Goal: Information Seeking & Learning: Learn about a topic

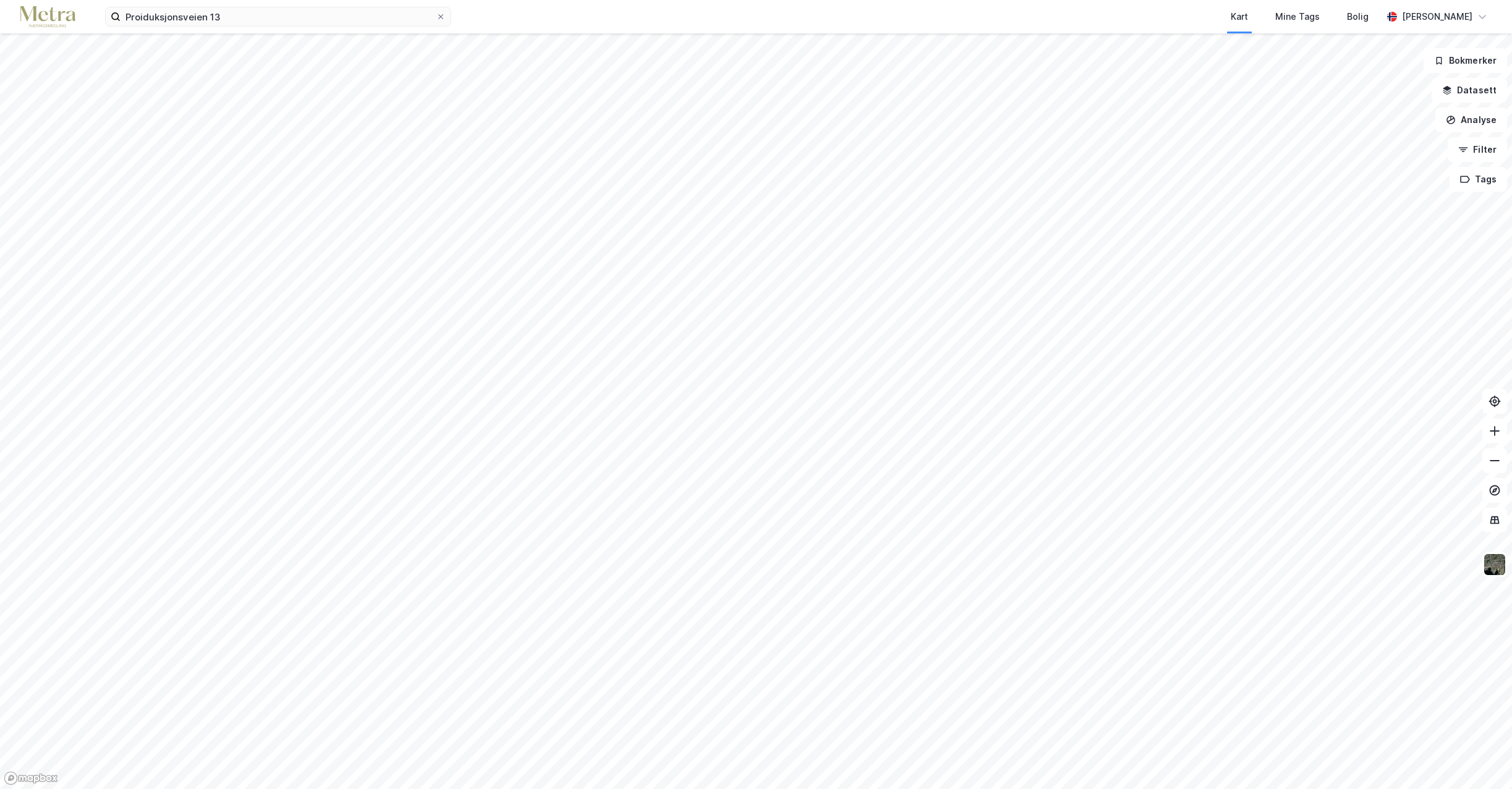
drag, startPoint x: 247, startPoint y: 28, endPoint x: 219, endPoint y: 27, distance: 28.0
click at [219, 28] on div "Proiduksjonsveien 13 Kart Mine Tags Bolig [PERSON_NAME]" at bounding box center [756, 16] width 1512 height 33
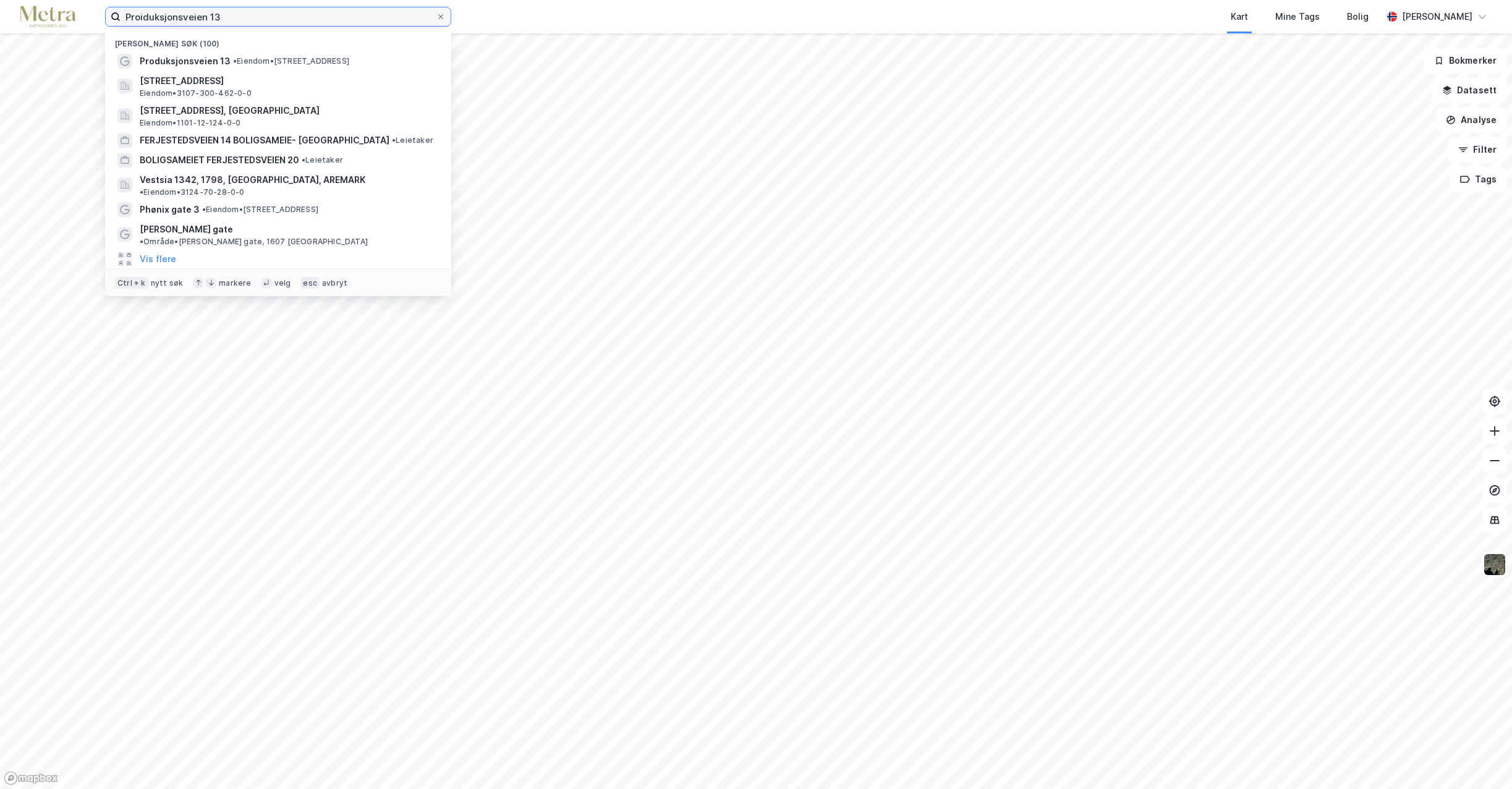
click at [242, 13] on input "Proiduksjonsveien 13" at bounding box center [278, 16] width 316 height 18
drag, startPoint x: 125, startPoint y: 18, endPoint x: 76, endPoint y: 26, distance: 49.6
click at [76, 26] on div "Proiduksjonsveien 13 Nylige søk (100) Produksjonsveien 13 • Eiendom • Produksjo…" at bounding box center [756, 16] width 1512 height 33
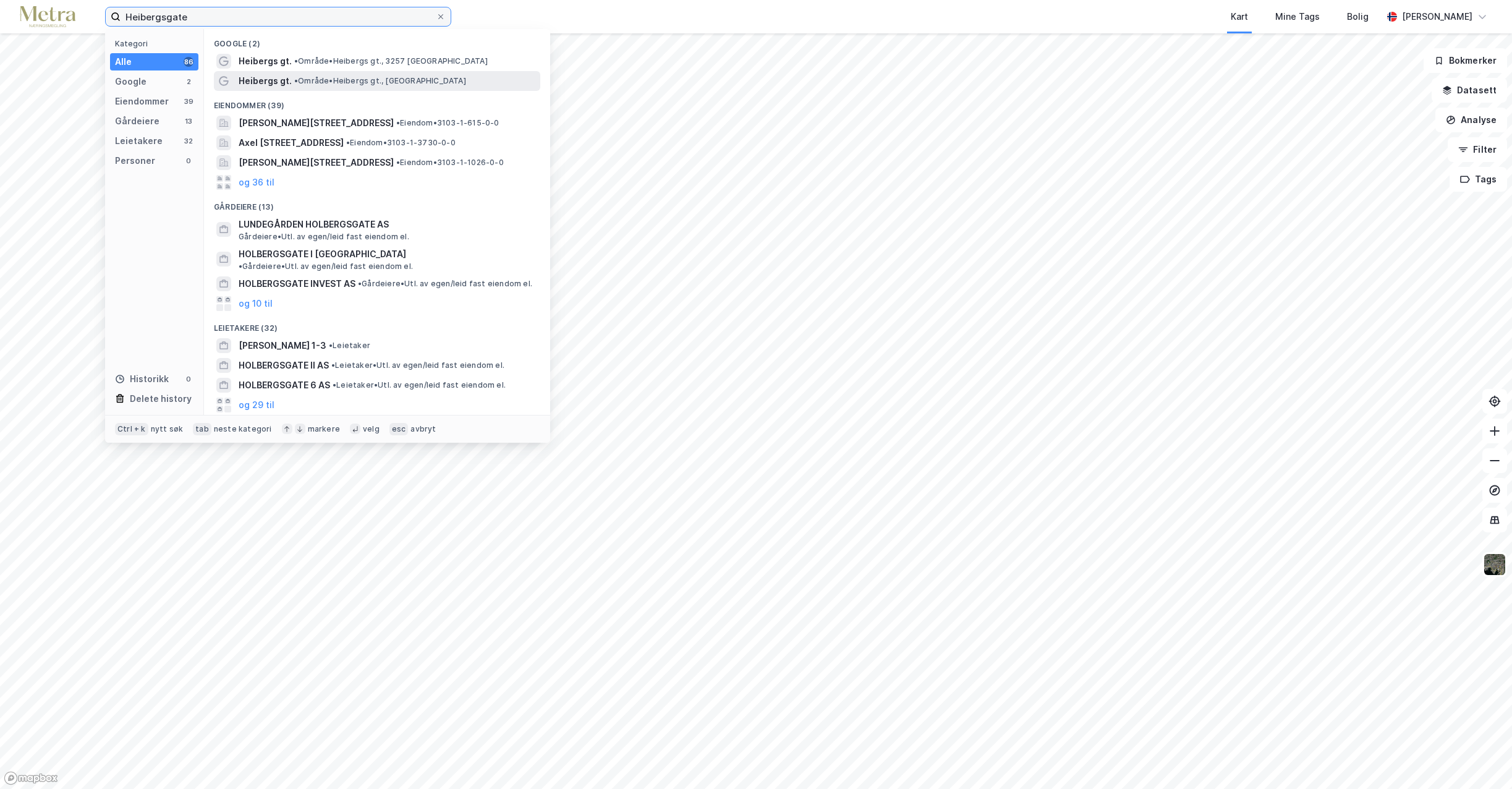
type input "Heibergsgate"
click at [327, 82] on span "• Område • Heibergs gt., [GEOGRAPHIC_DATA]" at bounding box center [380, 81] width 172 height 10
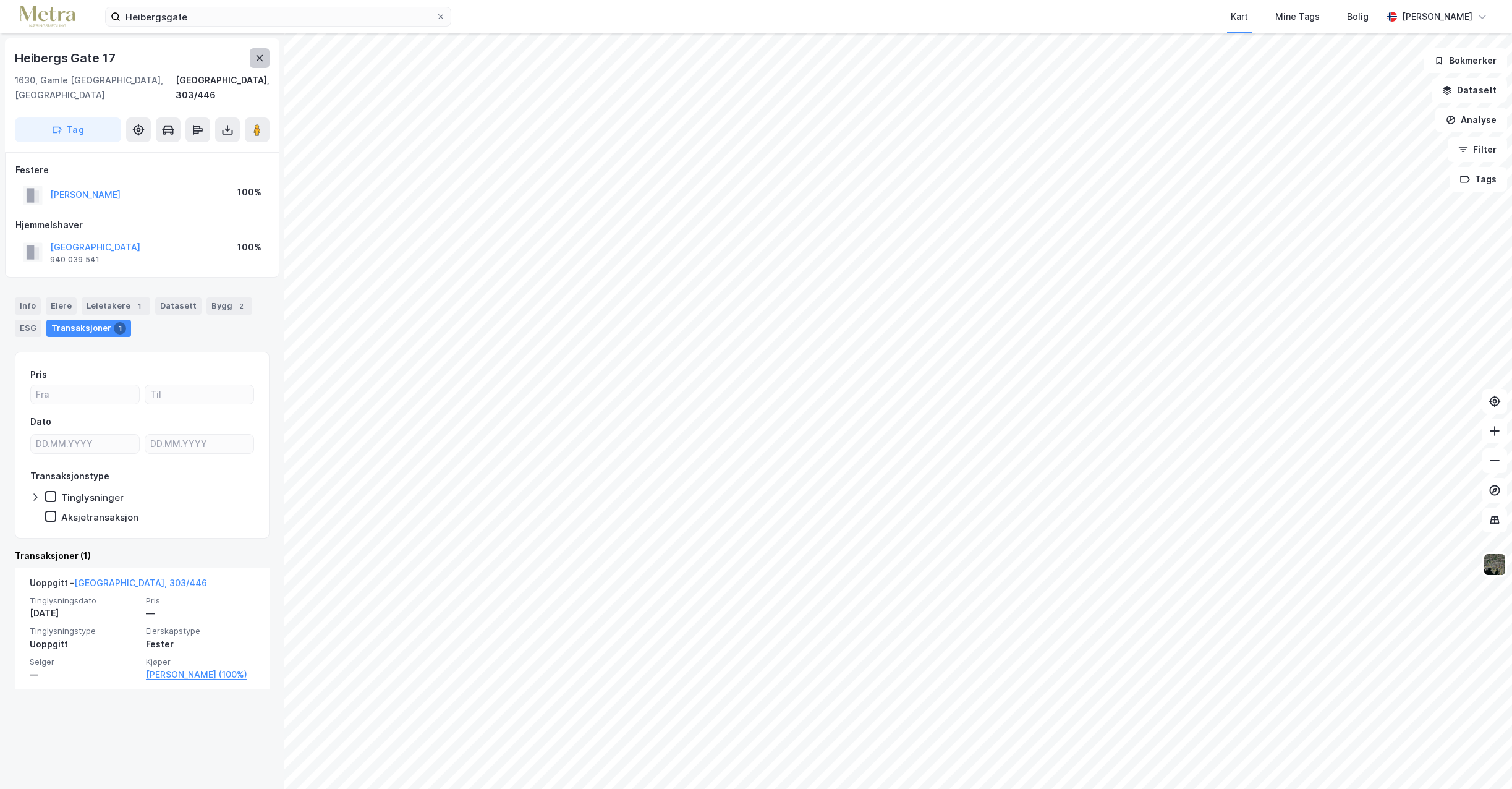
click at [255, 55] on icon at bounding box center [259, 58] width 10 height 10
click at [1484, 88] on button "Datasett" at bounding box center [1469, 90] width 76 height 25
click at [1305, 125] on div "Kartlag" at bounding box center [1396, 121] width 203 height 15
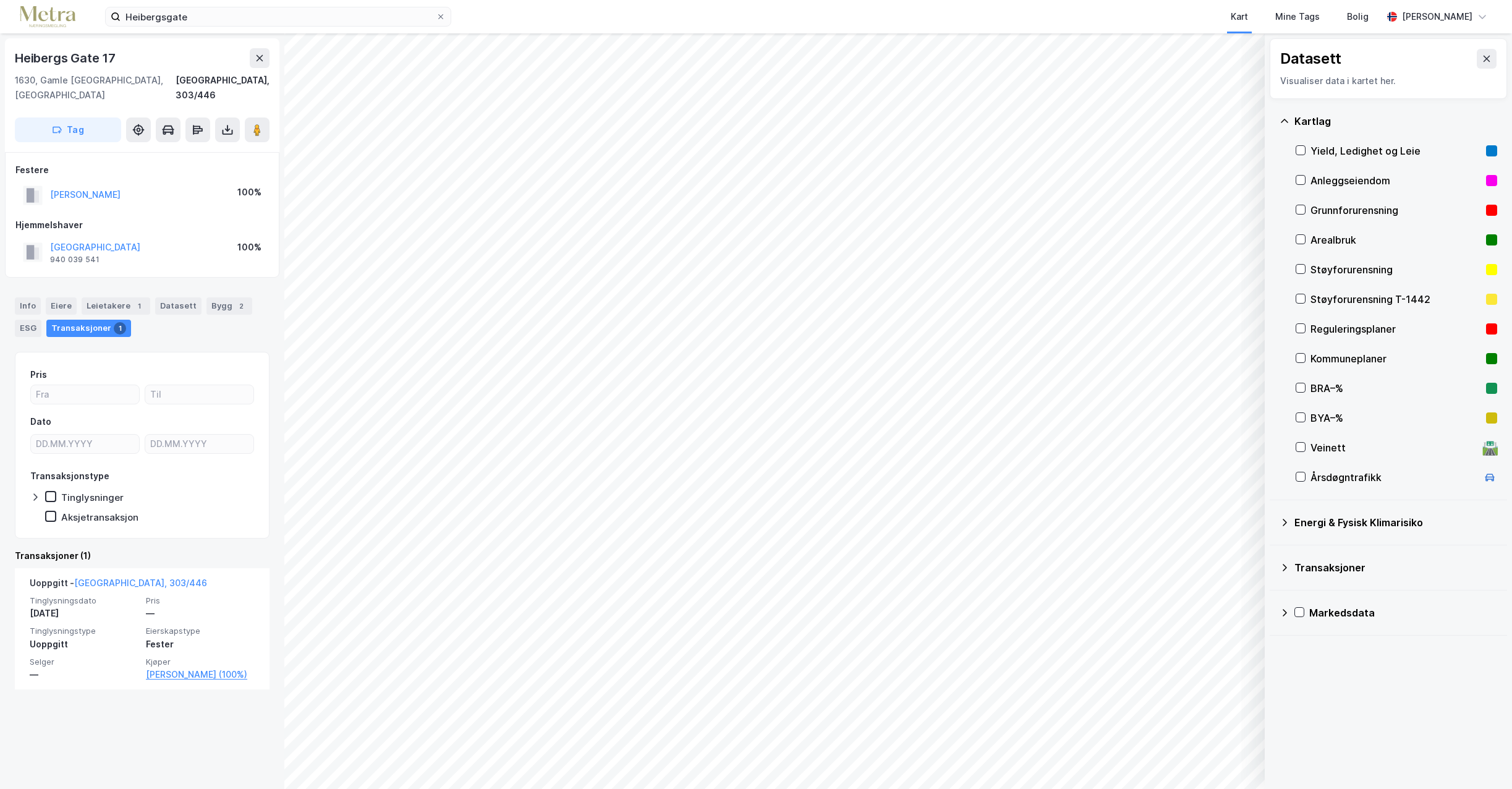
click at [1313, 125] on div "Kartlag" at bounding box center [1396, 121] width 203 height 15
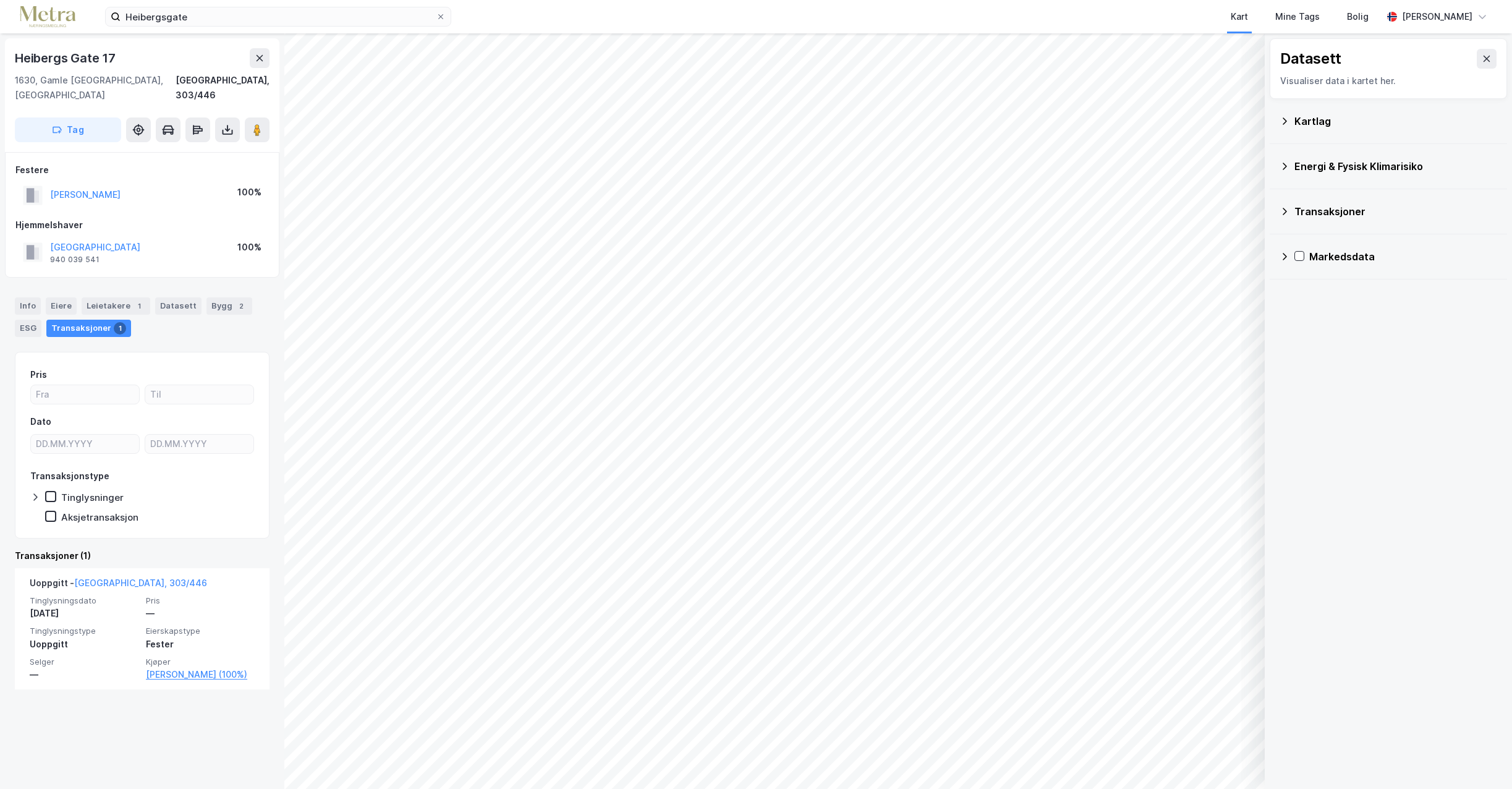
click at [1287, 173] on div "Energi & Fysisk Klimarisiko" at bounding box center [1388, 166] width 218 height 30
click at [1313, 197] on icon at bounding box center [1315, 195] width 9 height 9
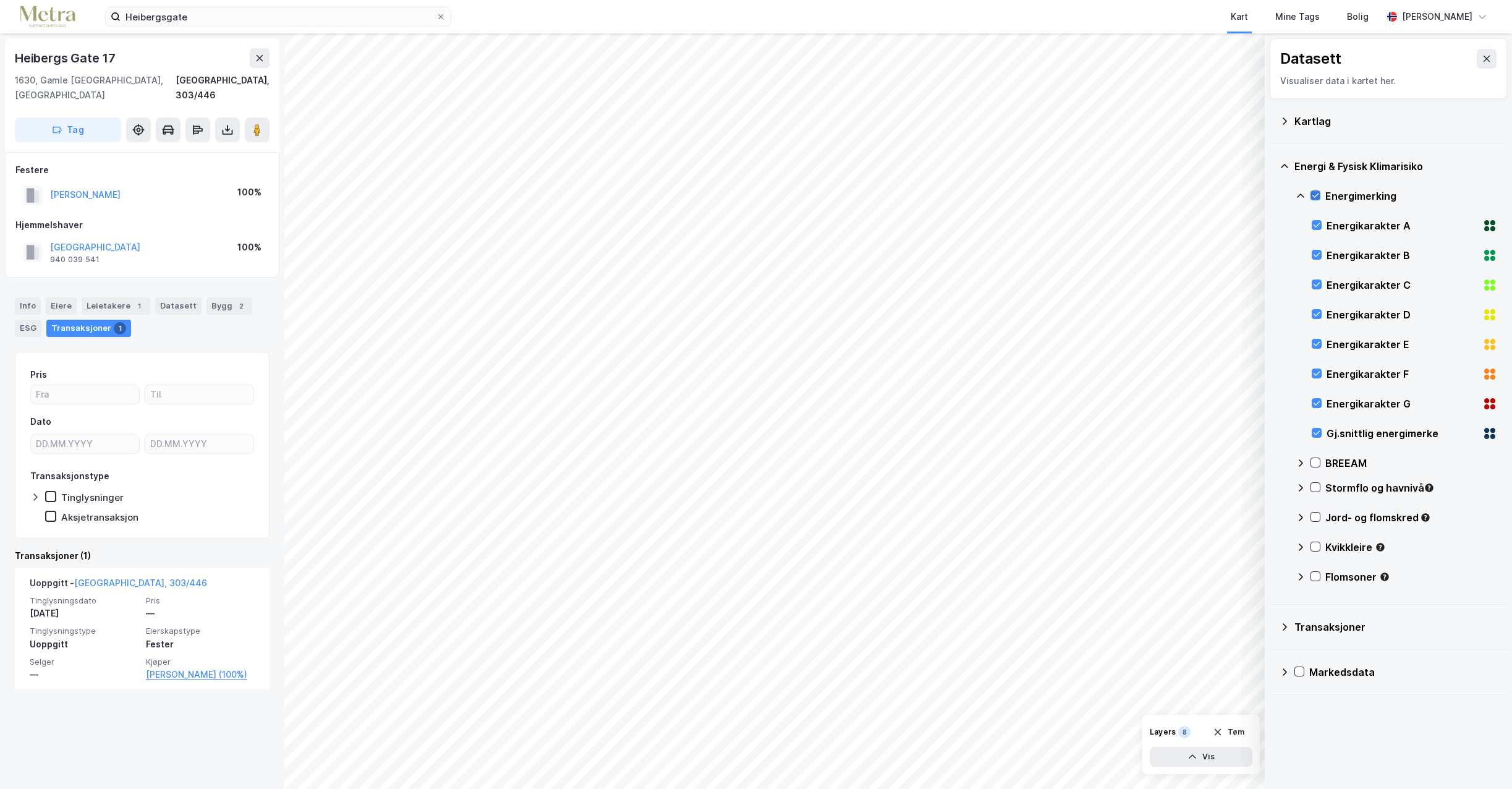
click at [1317, 192] on icon at bounding box center [1315, 195] width 9 height 9
click at [1308, 115] on div "Kartlag" at bounding box center [1396, 121] width 203 height 15
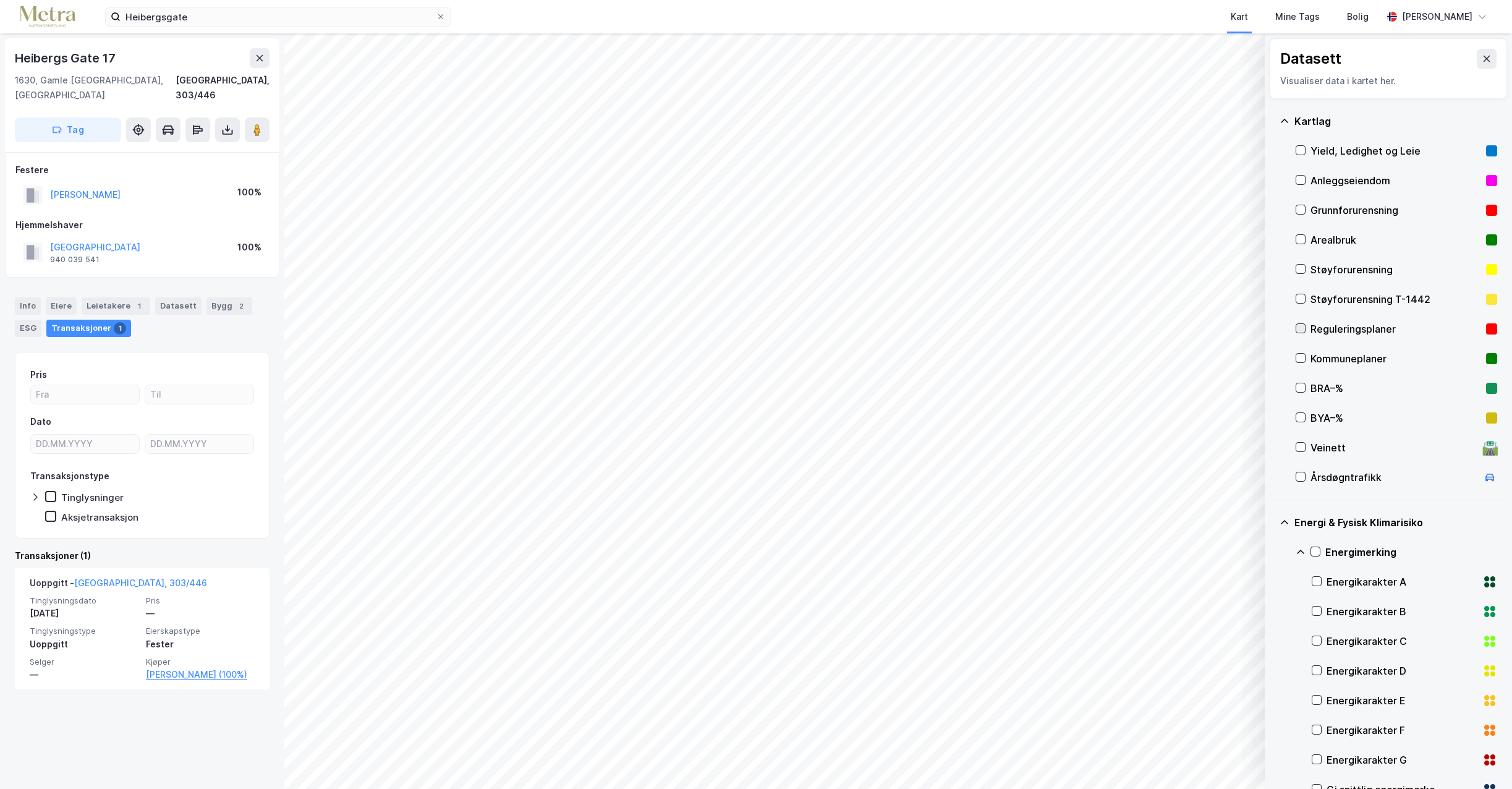
click at [1298, 325] on icon at bounding box center [1301, 328] width 9 height 9
click at [1301, 354] on icon at bounding box center [1301, 357] width 9 height 9
click at [1301, 357] on icon at bounding box center [1301, 357] width 9 height 9
click at [1301, 358] on icon at bounding box center [1301, 357] width 9 height 9
click at [1299, 328] on icon at bounding box center [1301, 328] width 9 height 9
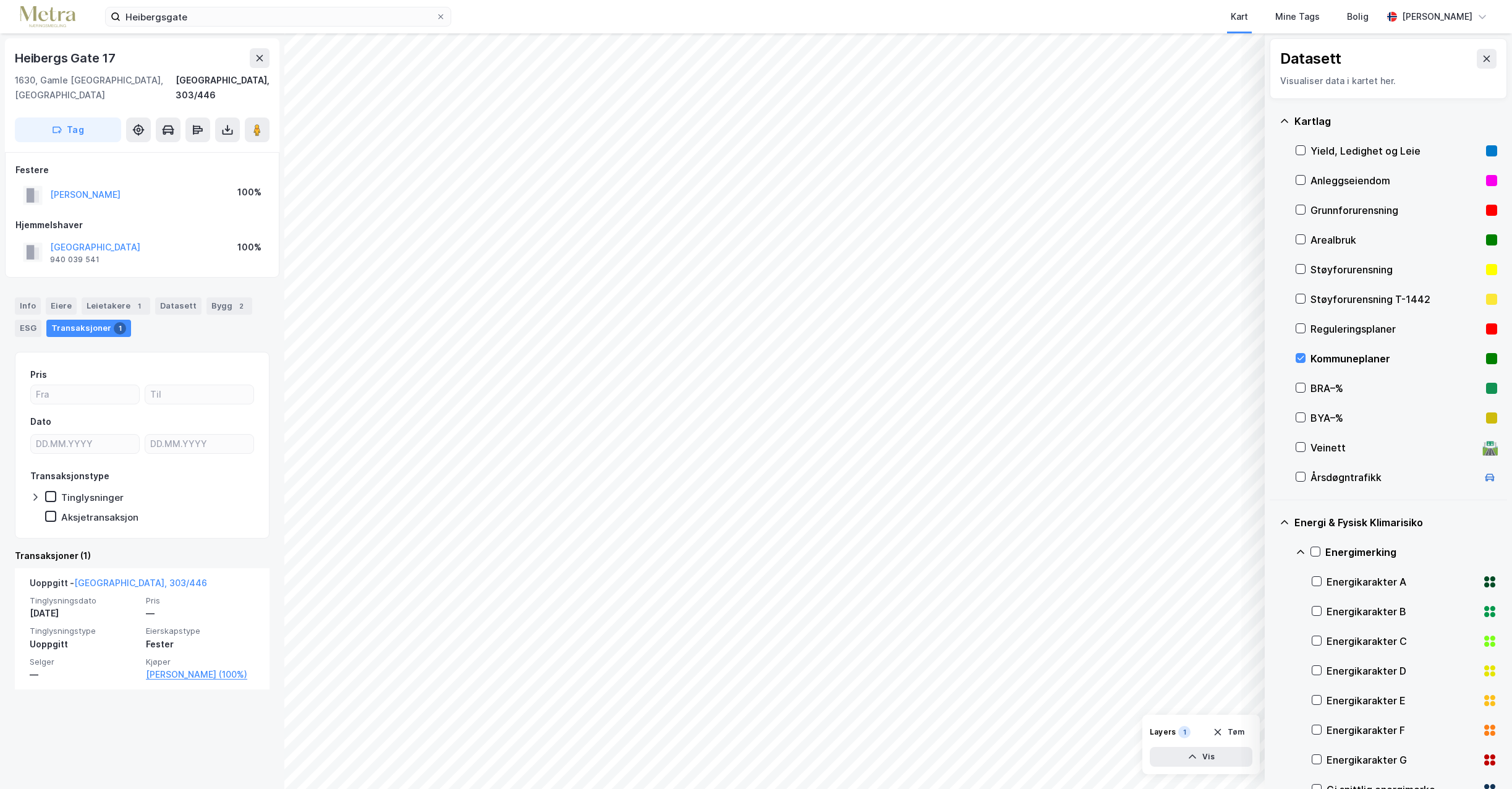
click at [1161, 732] on div "Layers" at bounding box center [1163, 732] width 26 height 10
click at [1186, 733] on div "1" at bounding box center [1184, 732] width 12 height 12
